Goal: Transaction & Acquisition: Download file/media

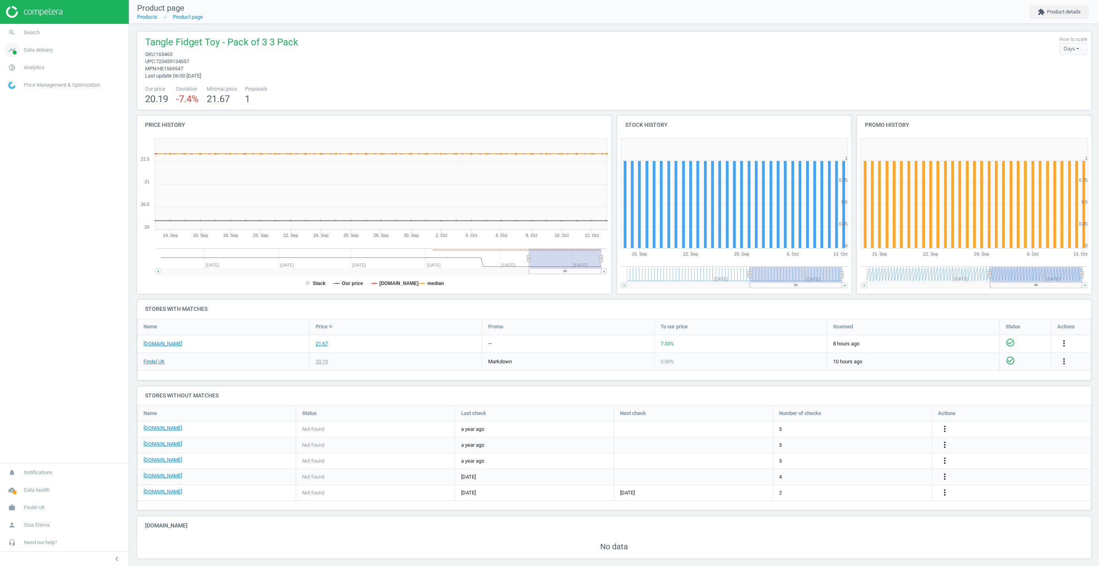
click at [37, 48] on span "Data delivery" at bounding box center [38, 50] width 29 height 7
click at [30, 48] on span "Data delivery" at bounding box center [38, 50] width 29 height 7
click at [30, 63] on link "pie_chart_outlined Analytics" at bounding box center [64, 67] width 129 height 17
click at [20, 98] on span "Products" at bounding box center [18, 96] width 19 height 6
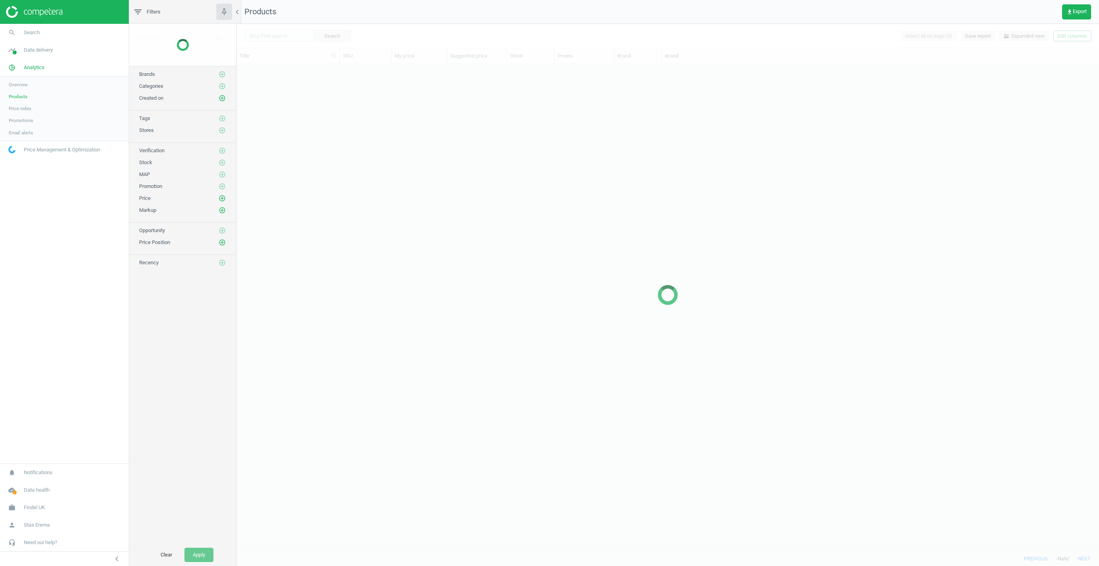
scroll to position [487, 862]
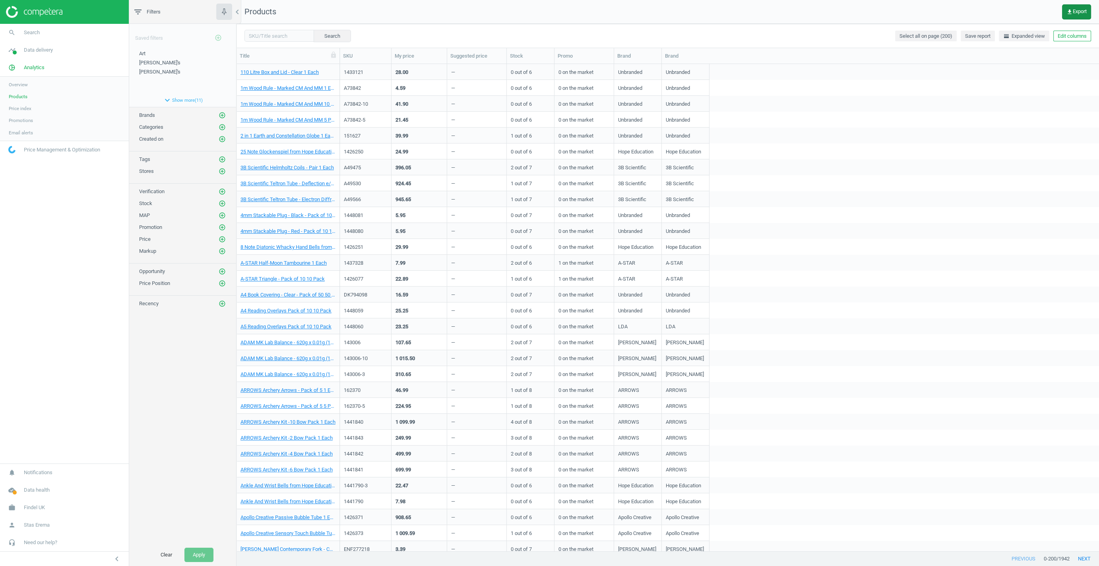
click at [1082, 14] on span "get_app Export" at bounding box center [1077, 12] width 20 height 6
click at [987, 72] on button "insert_drive_file Extended report (Excel)" at bounding box center [1021, 75] width 138 height 15
click at [29, 506] on span "Findel UK" at bounding box center [34, 507] width 21 height 7
click at [24, 486] on span "Switch campaign" at bounding box center [26, 484] width 35 height 6
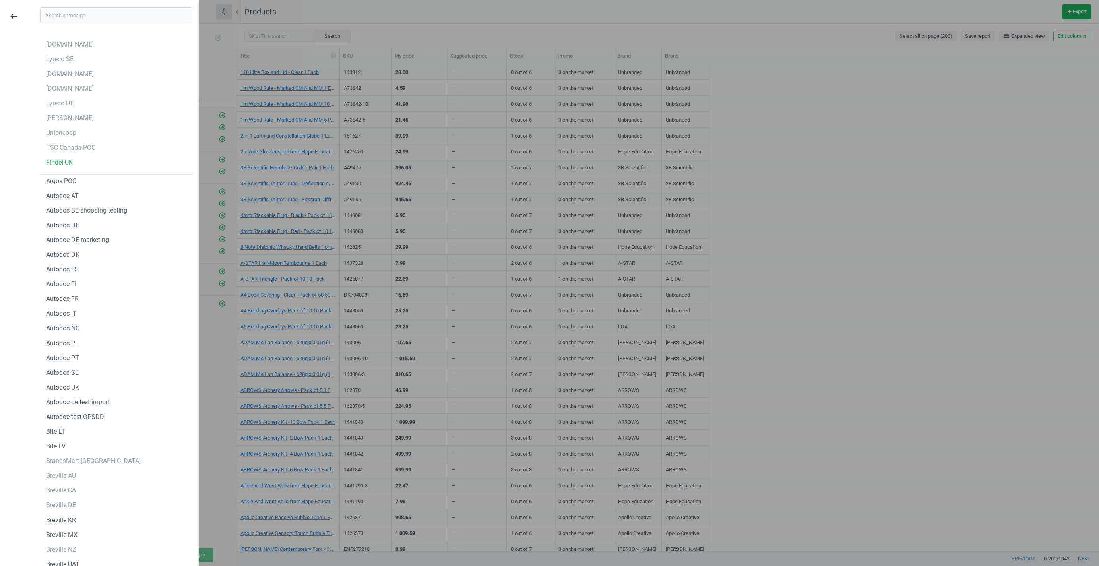
click at [81, 6] on div at bounding box center [116, 17] width 164 height 33
click at [79, 17] on input "text" at bounding box center [116, 15] width 152 height 16
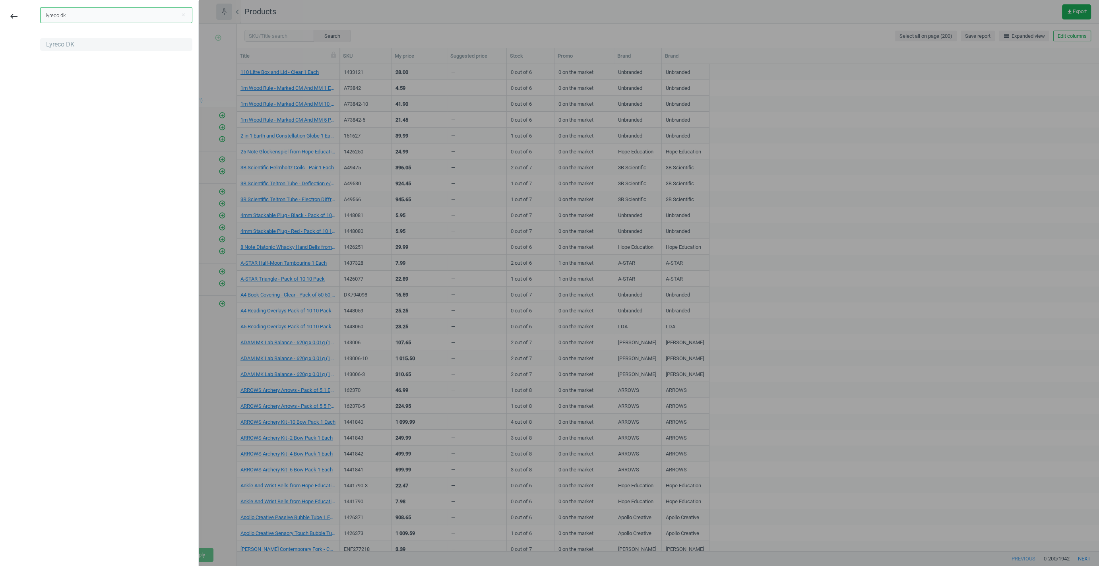
type input "lyreco dk"
click at [69, 40] on div "Lyreco DK" at bounding box center [116, 44] width 152 height 13
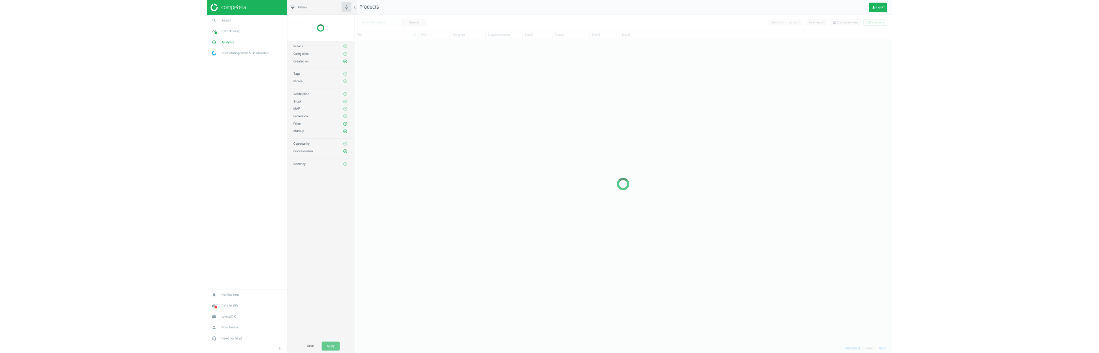
scroll to position [487, 862]
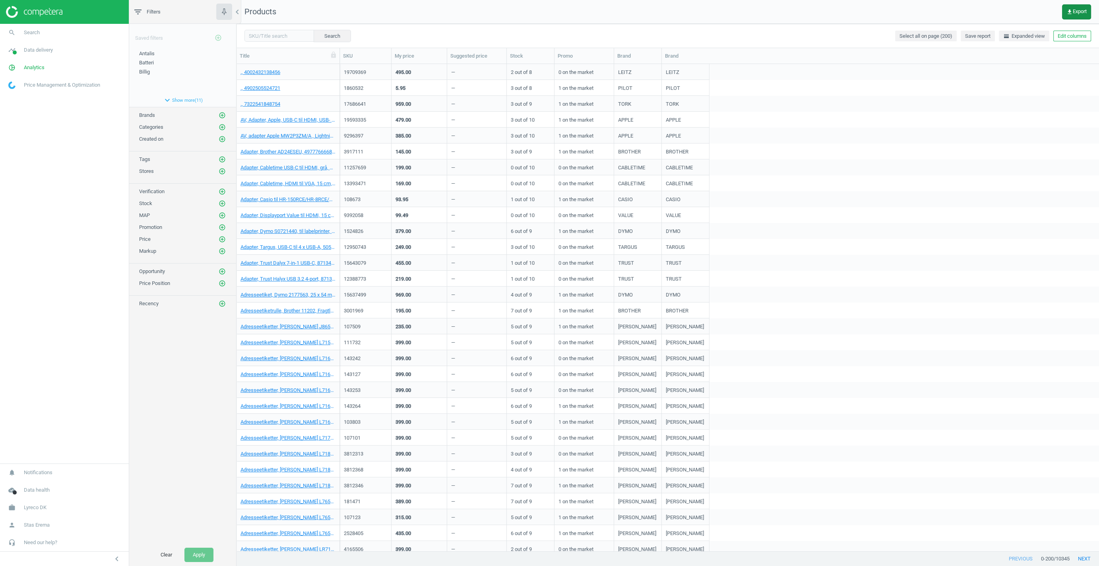
click at [1068, 16] on button "get_app Export" at bounding box center [1076, 11] width 29 height 15
click at [984, 61] on button "insert_drive_file Report (Excel)" at bounding box center [1021, 60] width 138 height 15
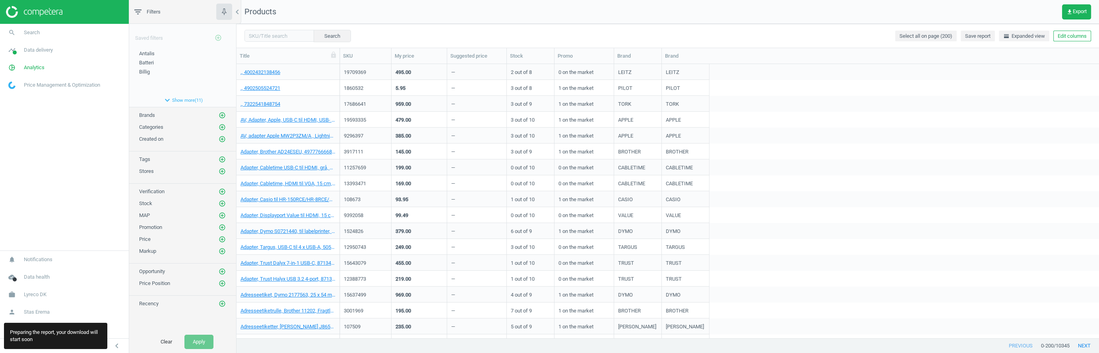
scroll to position [0, 0]
click at [989, 106] on div "17686641 959.00 — 3 out of 9 1 on the market TORK TORK" at bounding box center [719, 104] width 759 height 16
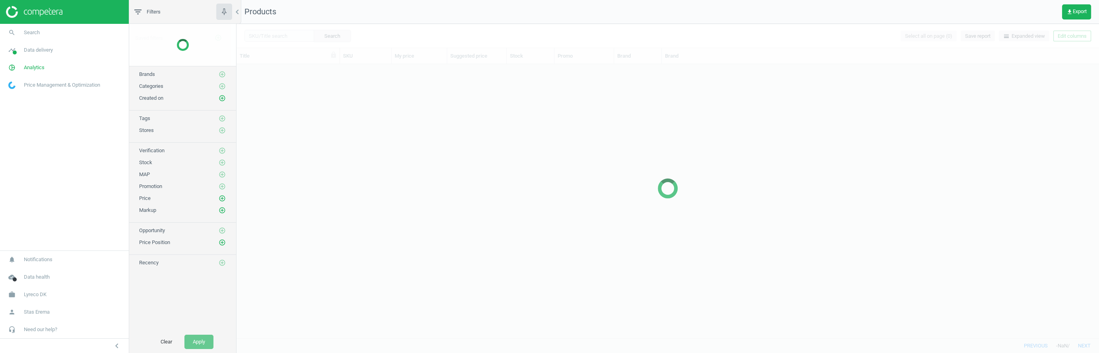
scroll to position [274, 862]
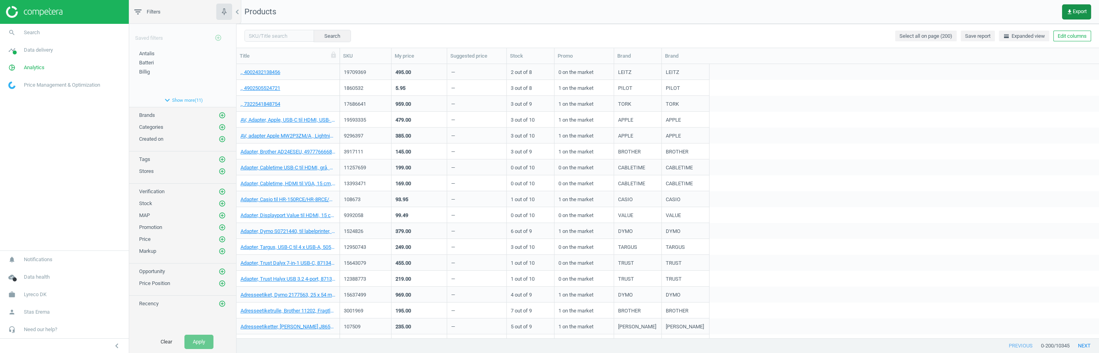
click at [1068, 14] on icon "get_app" at bounding box center [1070, 12] width 6 height 6
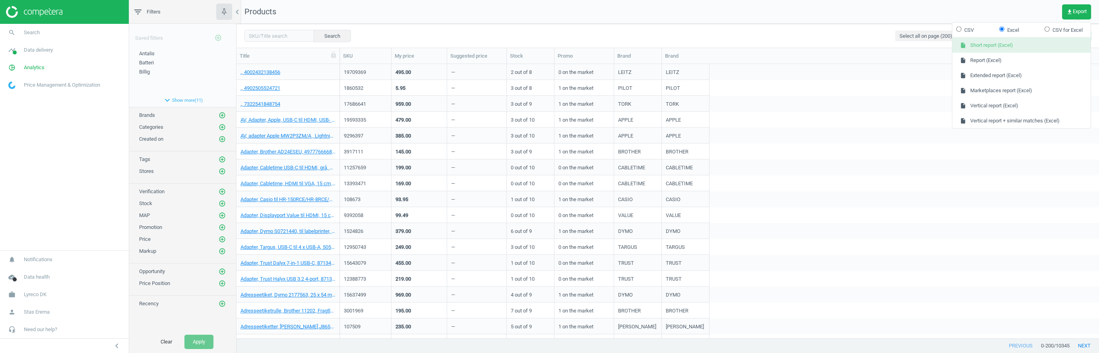
click at [985, 47] on button "insert_drive_file Short report (Excel)" at bounding box center [1021, 45] width 138 height 15
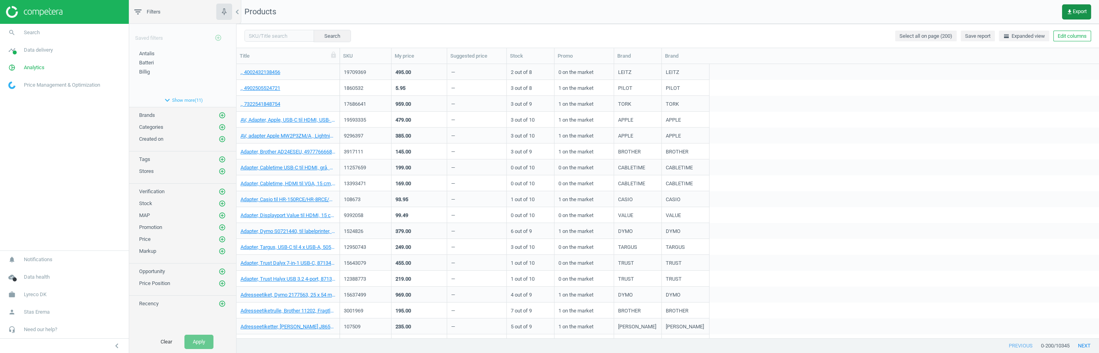
click at [1077, 14] on span "get_app Export" at bounding box center [1077, 12] width 20 height 6
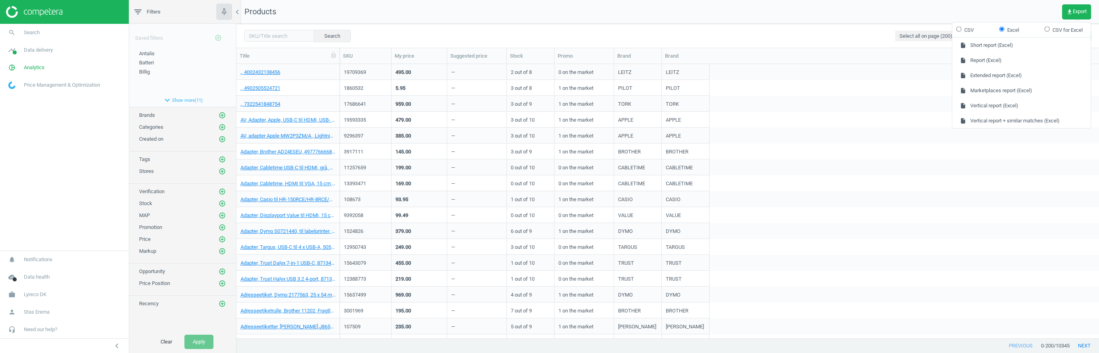
click at [964, 28] on label "CSV" at bounding box center [964, 29] width 17 height 7
click at [962, 28] on input "CSV" at bounding box center [958, 28] width 5 height 5
radio input "true"
click at [959, 28] on input "CSV" at bounding box center [958, 28] width 5 height 5
click at [987, 45] on button "insert_drive_file Short report (CSV)" at bounding box center [1021, 45] width 138 height 15
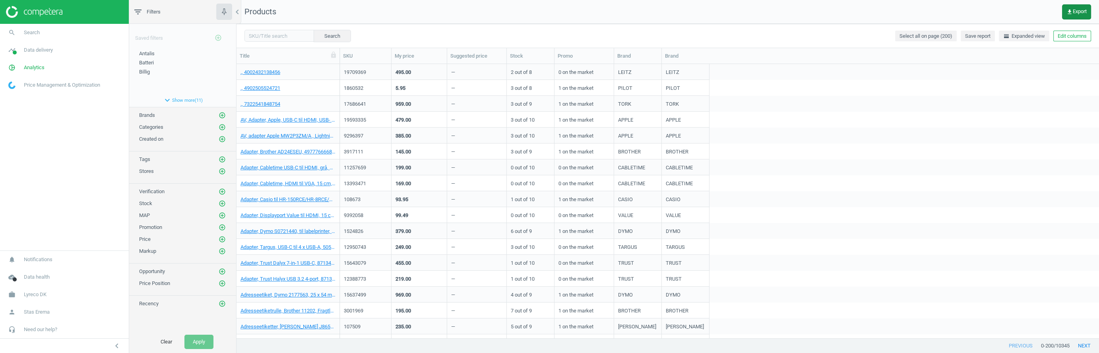
click at [1076, 11] on span "get_app Export" at bounding box center [1077, 12] width 20 height 6
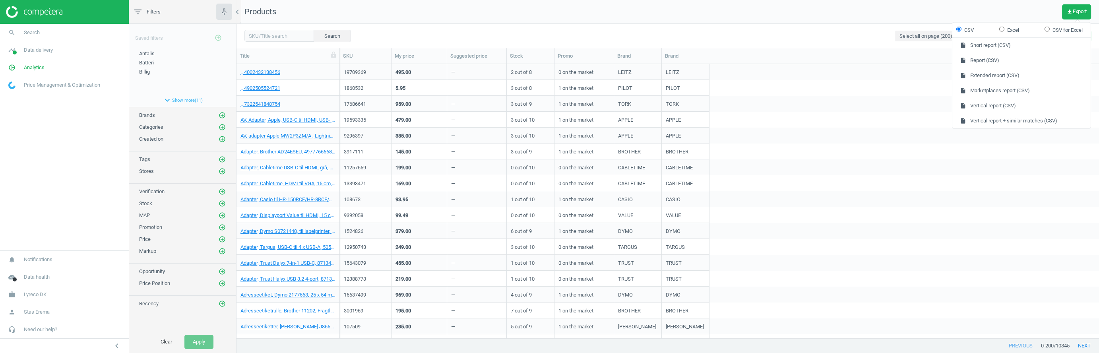
click at [1048, 29] on input "CSV for Excel" at bounding box center [1047, 28] width 5 height 5
radio input "true"
click at [989, 52] on button "insert_drive_file Short report (CSV for Excel)" at bounding box center [1021, 45] width 138 height 15
